Goal: Information Seeking & Learning: Learn about a topic

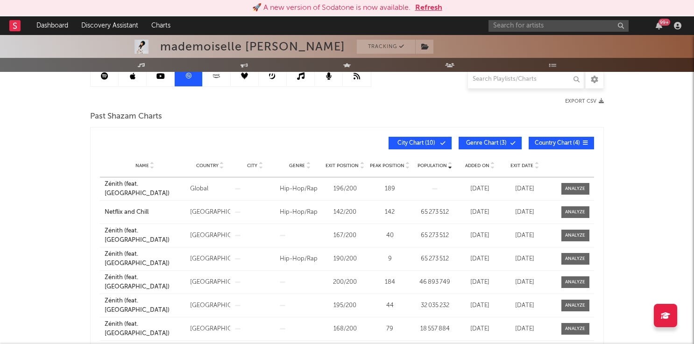
scroll to position [261, 0]
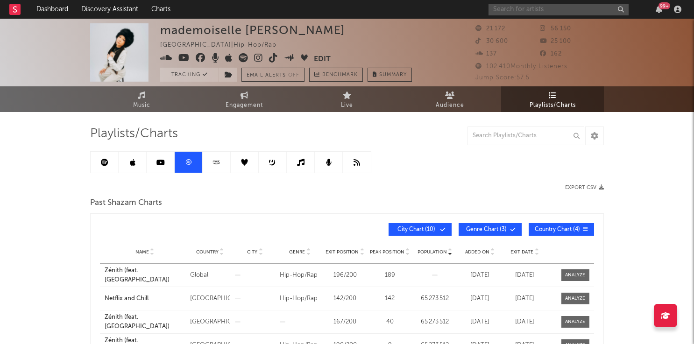
click at [511, 5] on input "text" at bounding box center [558, 10] width 140 height 12
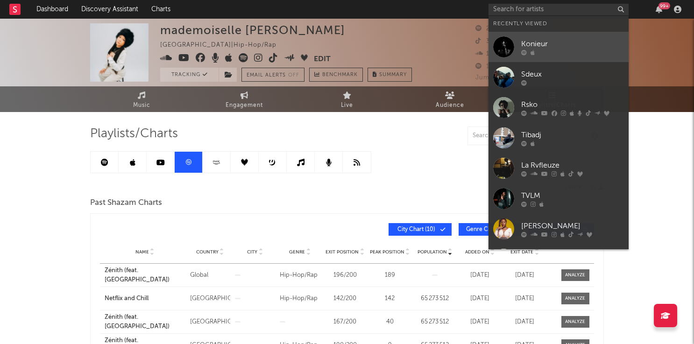
click at [521, 44] on div "Konieur" at bounding box center [572, 43] width 103 height 11
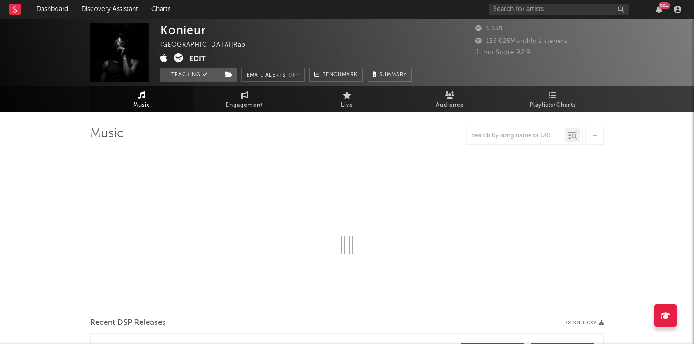
select select "1w"
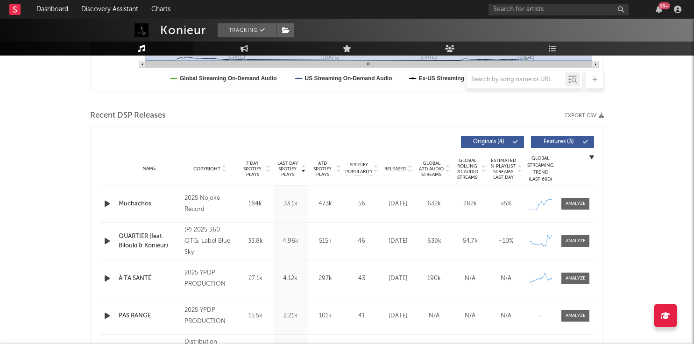
scroll to position [305, 0]
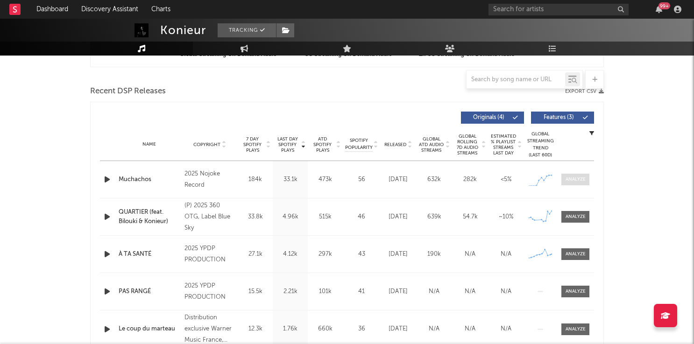
click at [571, 174] on span at bounding box center [575, 180] width 28 height 12
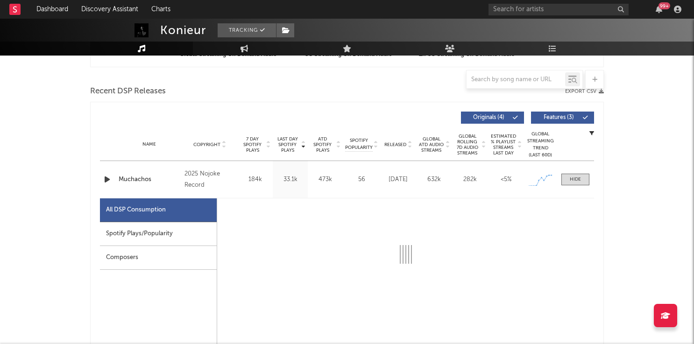
select select "1w"
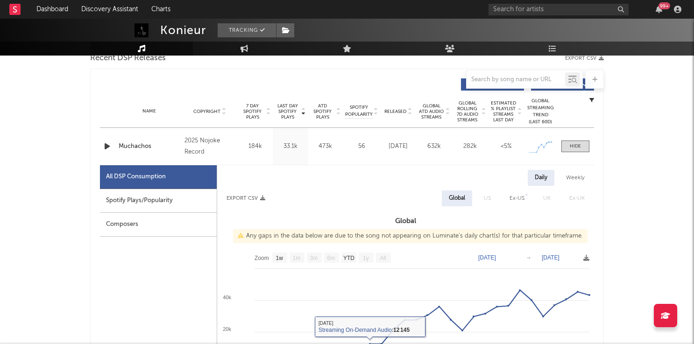
scroll to position [363, 0]
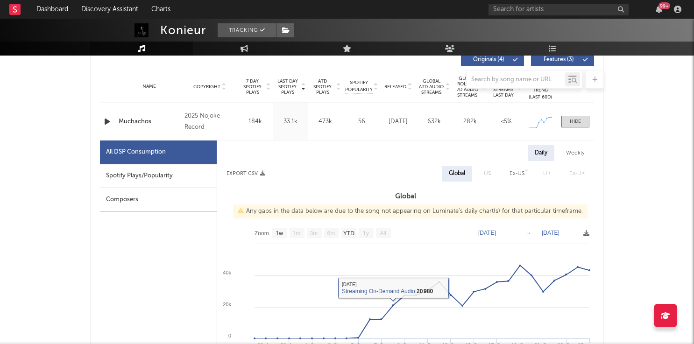
click at [143, 179] on div "Spotify Plays/Popularity" at bounding box center [158, 176] width 117 height 24
select select "1w"
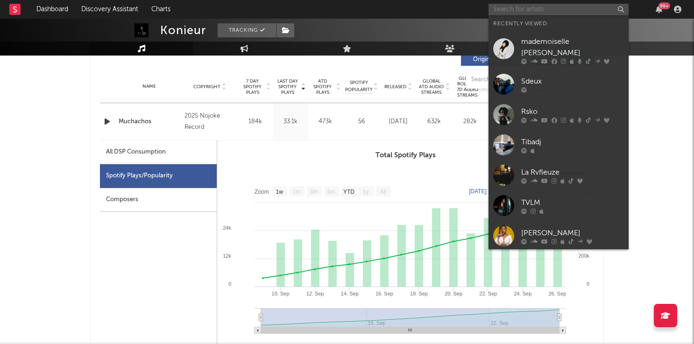
click at [537, 14] on input "text" at bounding box center [558, 10] width 140 height 12
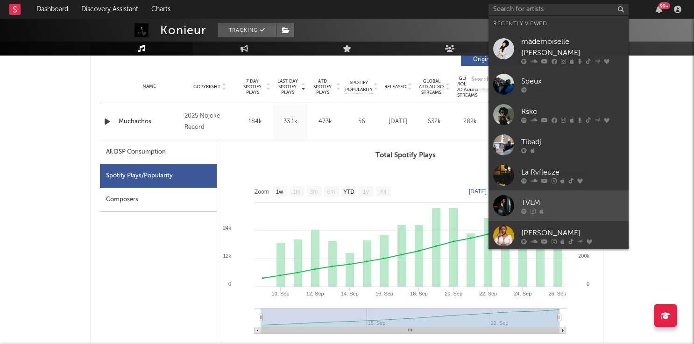
click at [526, 197] on div "TVLM" at bounding box center [572, 202] width 103 height 11
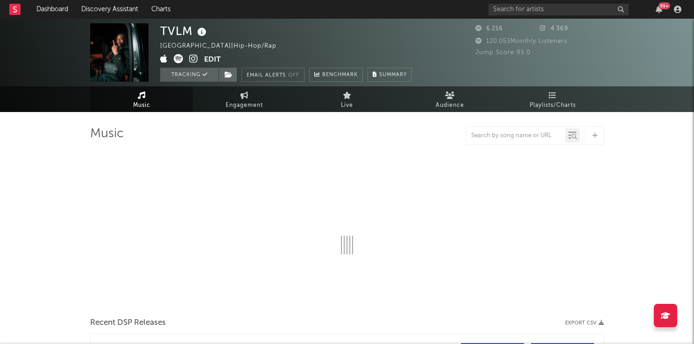
select select "1w"
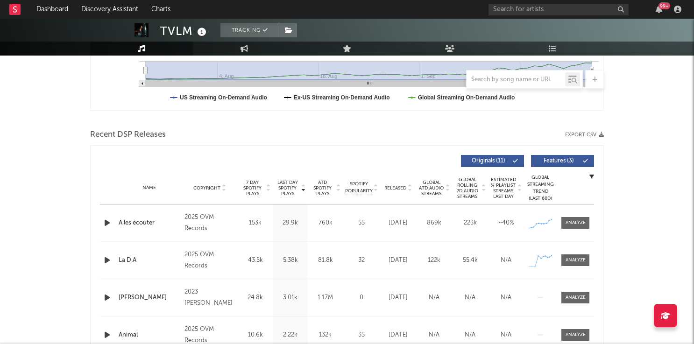
scroll to position [275, 0]
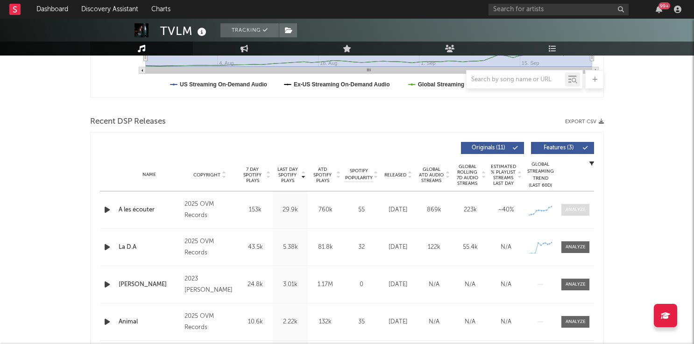
click at [568, 209] on div at bounding box center [575, 209] width 20 height 7
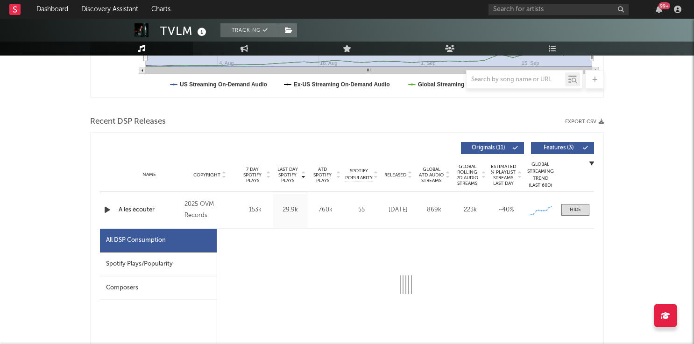
select select "1w"
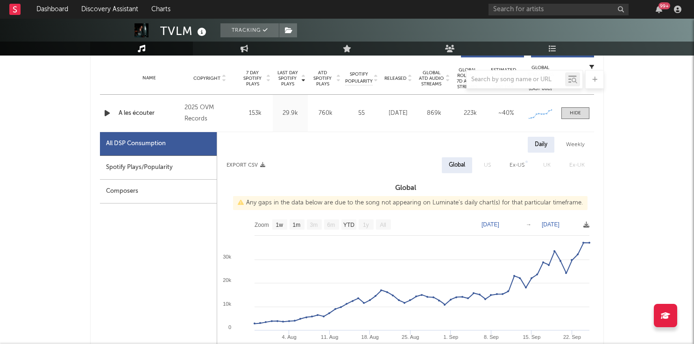
scroll to position [379, 0]
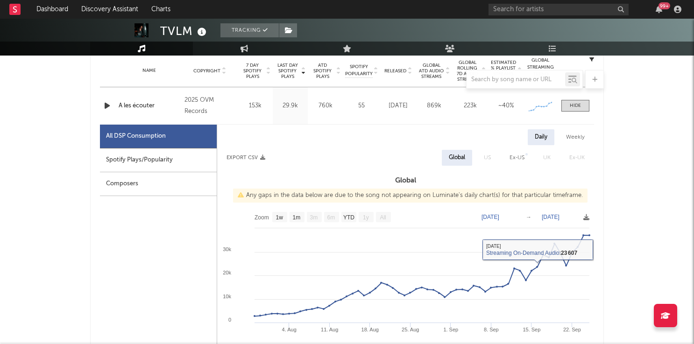
click at [161, 162] on div "Spotify Plays/Popularity" at bounding box center [158, 160] width 117 height 24
select select "1w"
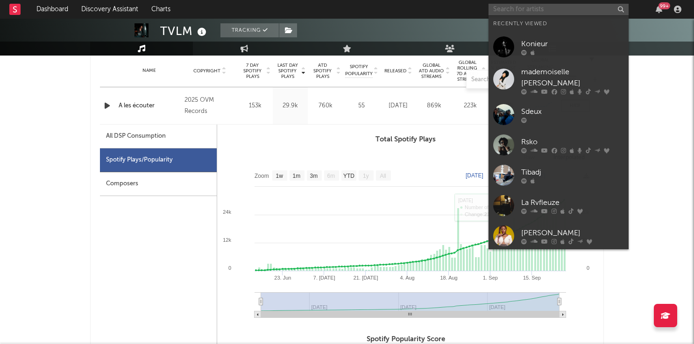
click at [520, 5] on input "text" at bounding box center [558, 10] width 140 height 12
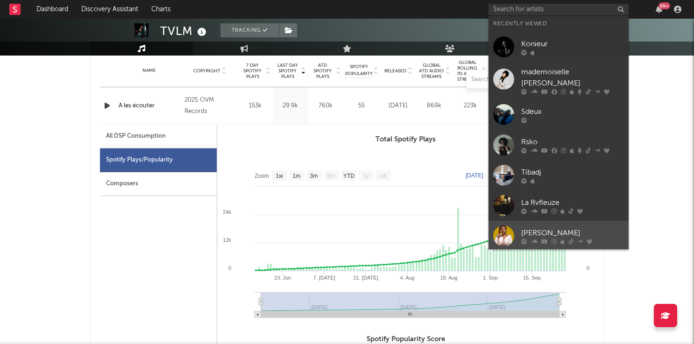
click at [528, 227] on div "[PERSON_NAME]" at bounding box center [572, 232] width 103 height 11
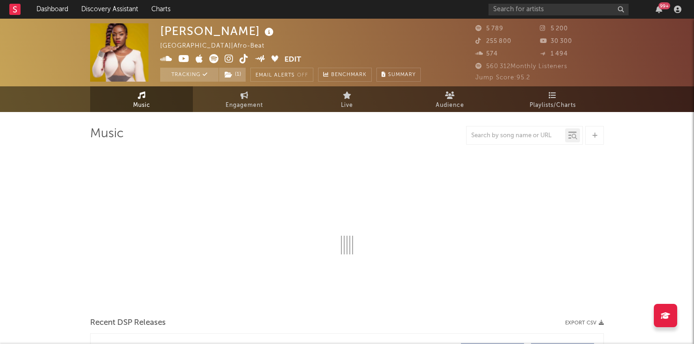
select select "1w"
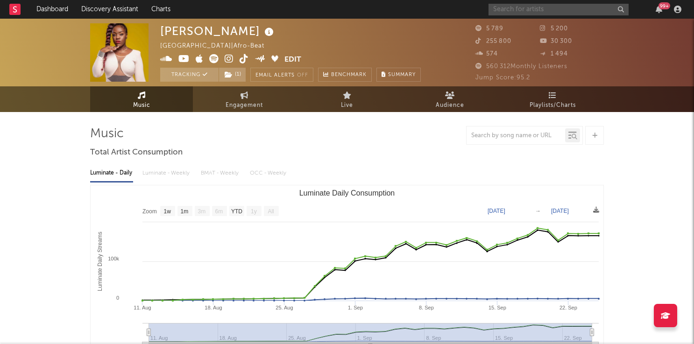
click at [520, 10] on input "text" at bounding box center [558, 10] width 140 height 12
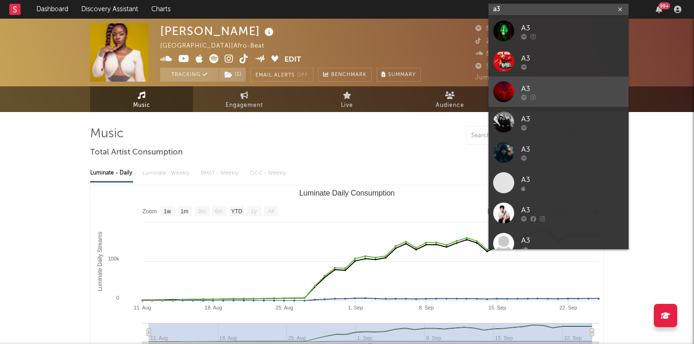
type input "a3"
click at [547, 82] on link "A3" at bounding box center [558, 92] width 140 height 30
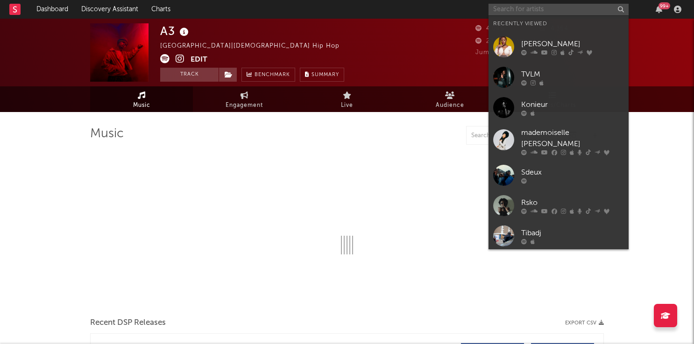
click at [530, 9] on input "text" at bounding box center [558, 10] width 140 height 12
select select "1w"
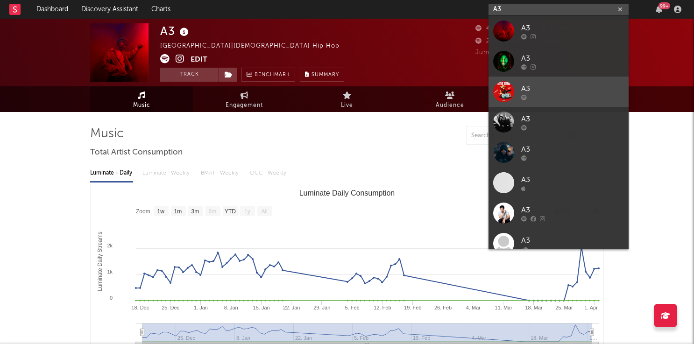
type input "A3"
click at [568, 104] on link "A3" at bounding box center [558, 92] width 140 height 30
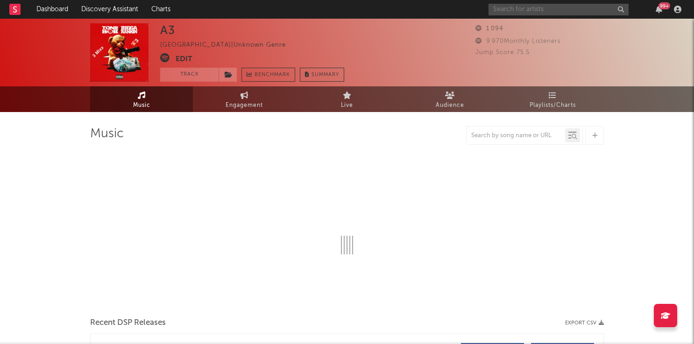
click at [533, 11] on input "text" at bounding box center [558, 10] width 140 height 12
select select "6m"
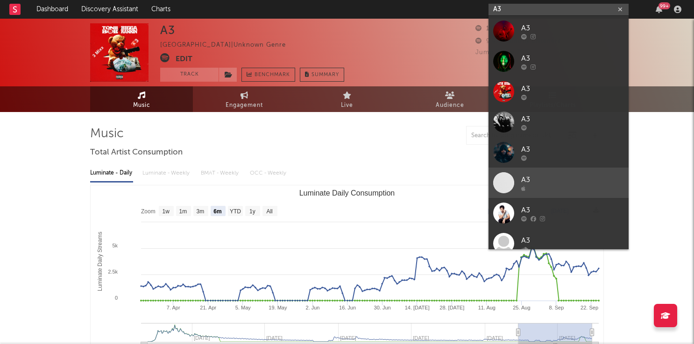
scroll to position [70, 0]
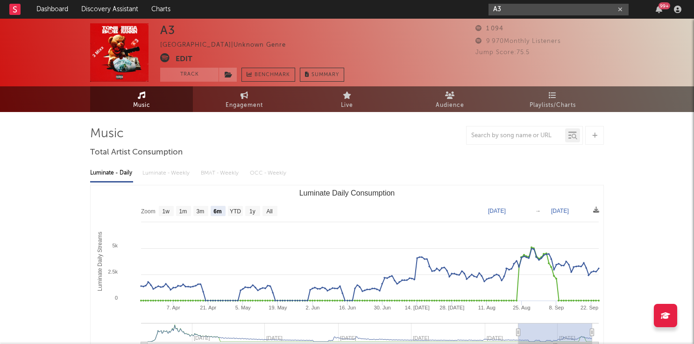
type input "A"
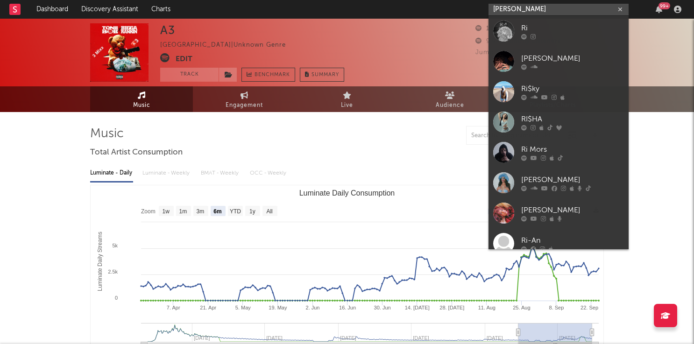
type input "[PERSON_NAME]"
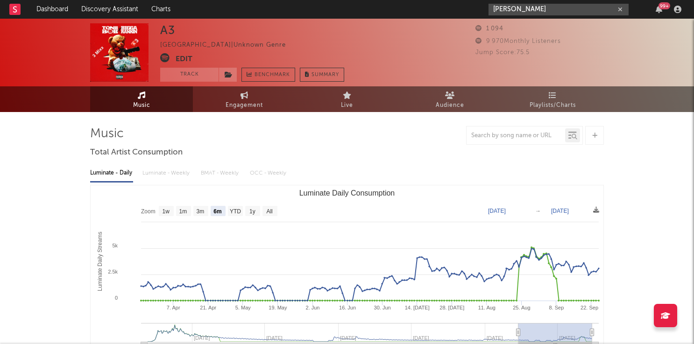
click at [530, 8] on input "[PERSON_NAME]" at bounding box center [558, 10] width 140 height 12
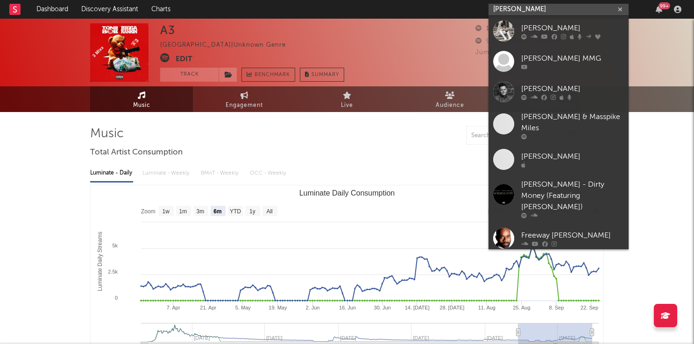
click at [530, 8] on input "[PERSON_NAME]" at bounding box center [558, 10] width 140 height 12
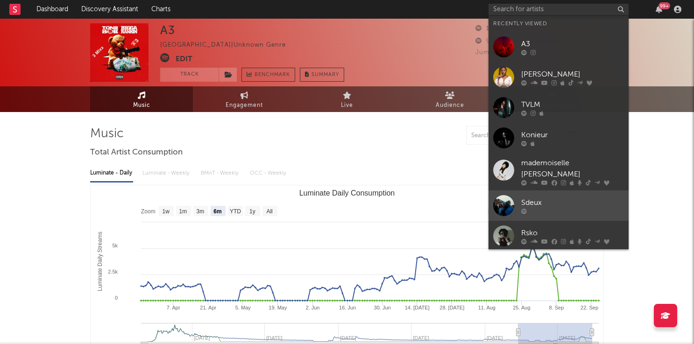
click at [547, 208] on div at bounding box center [572, 211] width 103 height 6
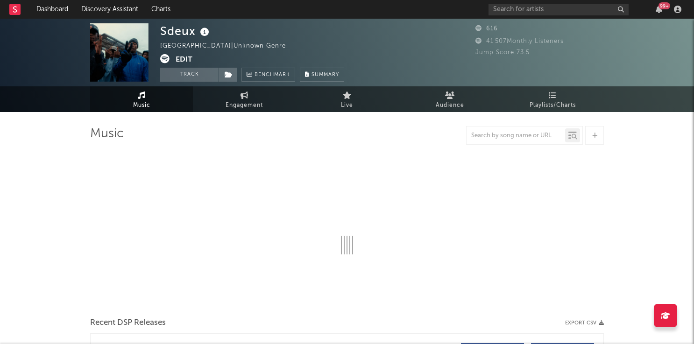
select select "1w"
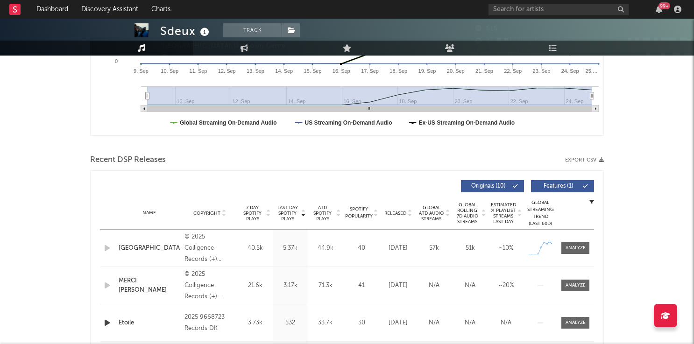
scroll to position [293, 0]
